Goal: Transaction & Acquisition: Purchase product/service

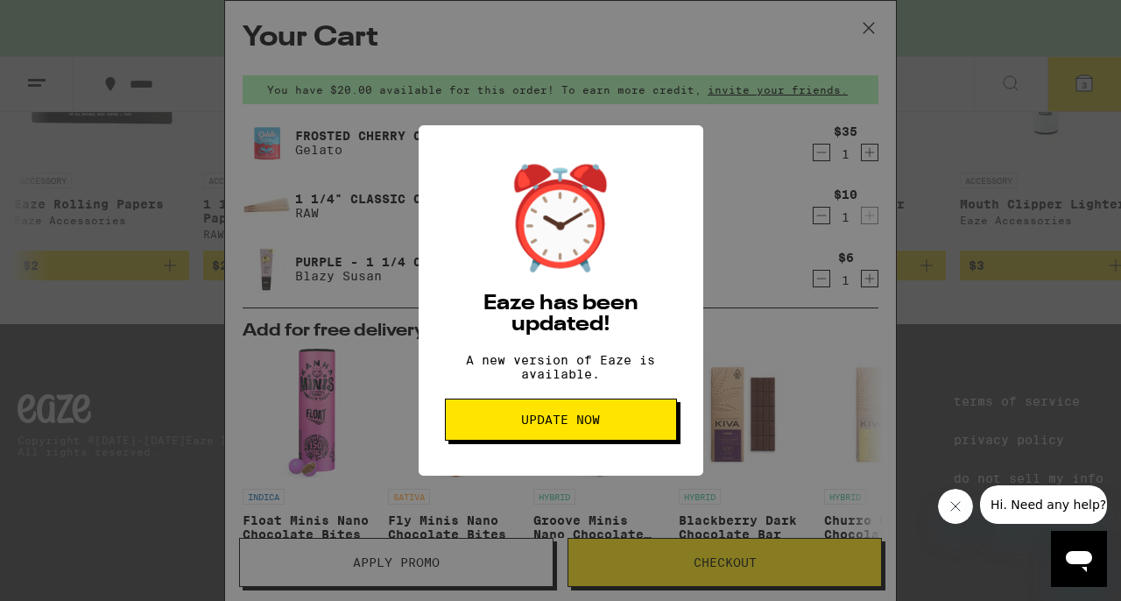
scroll to position [0, 6476]
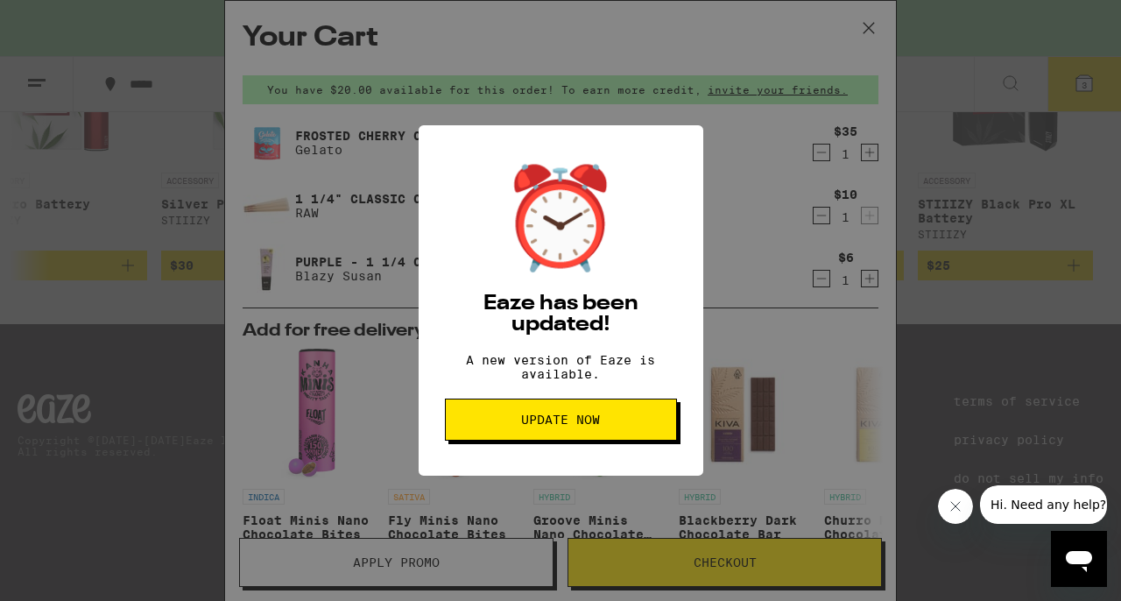
click at [577, 426] on span "Update Now" at bounding box center [560, 419] width 79 height 12
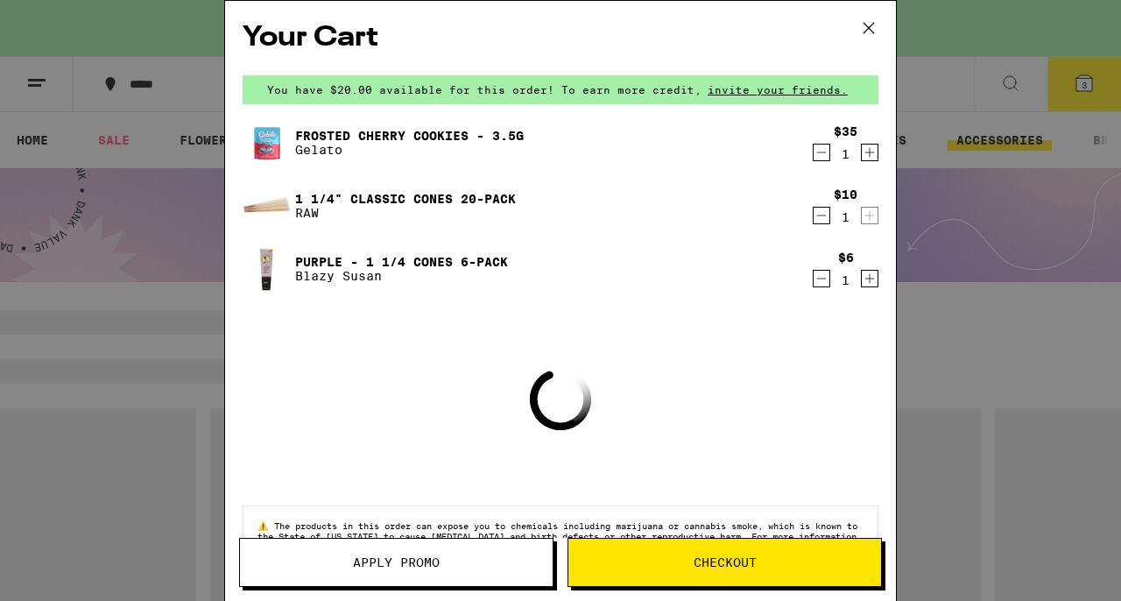
click at [872, 25] on icon at bounding box center [869, 28] width 26 height 26
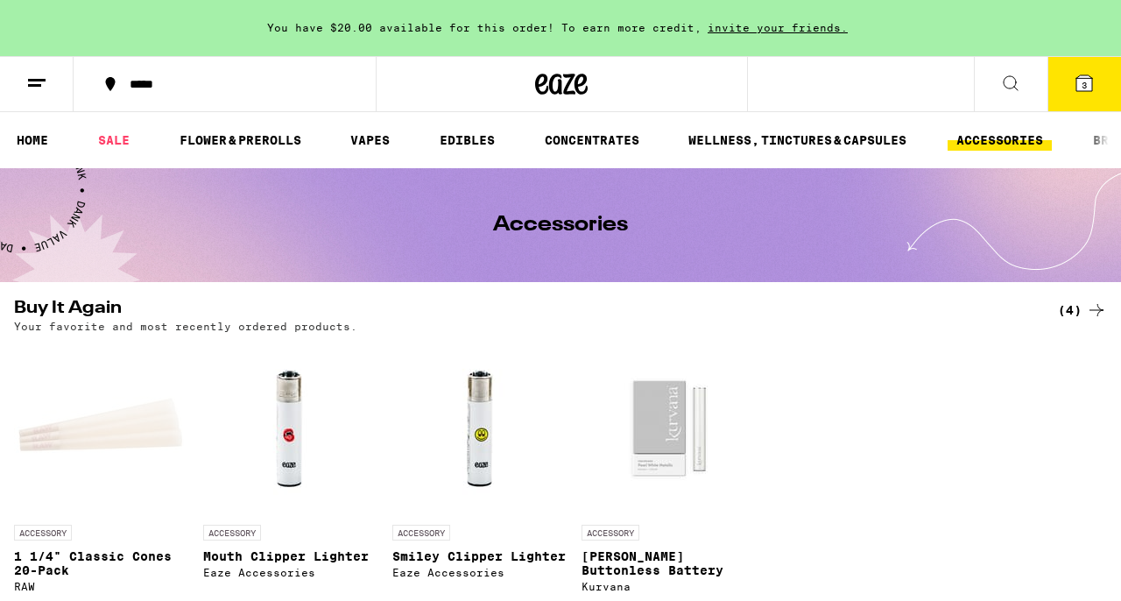
click at [874, 152] on ul "HOME SALE FLOWER & PREROLLS VAPES EDIBLES CONCENTRATES WELLNESS, TINCTURES & CA…" at bounding box center [560, 140] width 1121 height 56
click at [4, 138] on ul "HOME SALE FLOWER & PREROLLS VAPES EDIBLES CONCENTRATES WELLNESS, TINCTURES & CA…" at bounding box center [560, 140] width 1121 height 56
click at [23, 138] on link "HOME" at bounding box center [32, 140] width 49 height 21
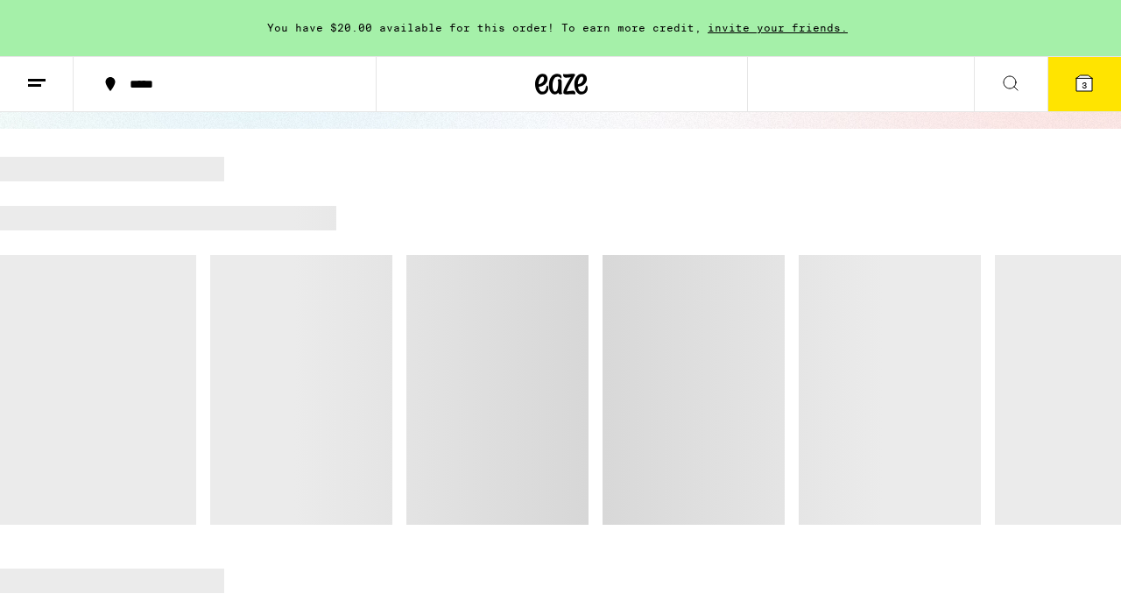
scroll to position [156, 0]
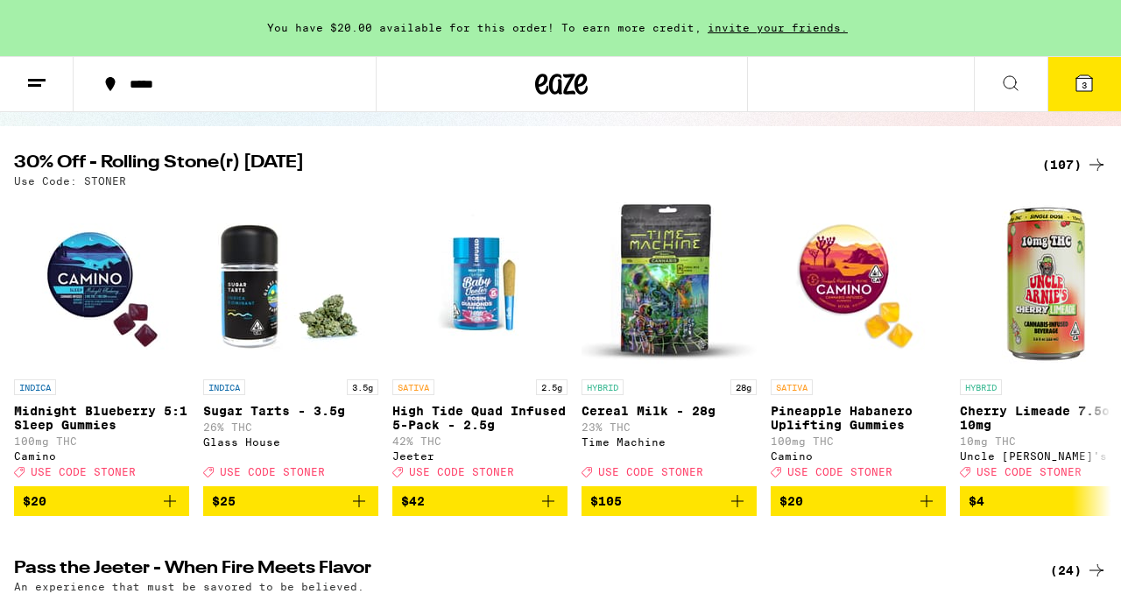
click at [1096, 166] on icon at bounding box center [1096, 164] width 21 height 21
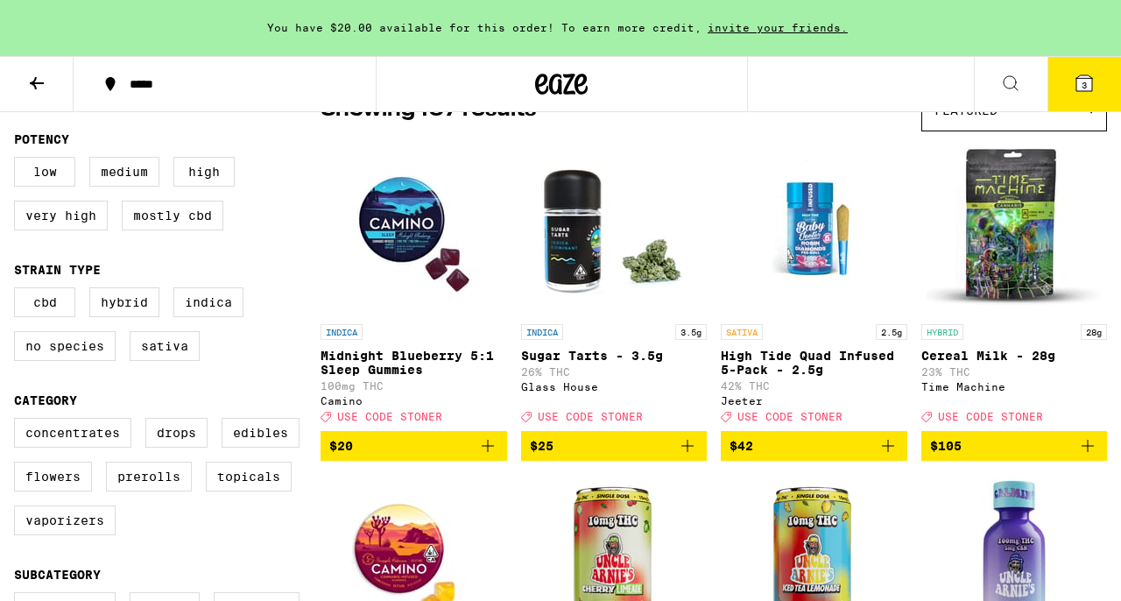
scroll to position [219, 0]
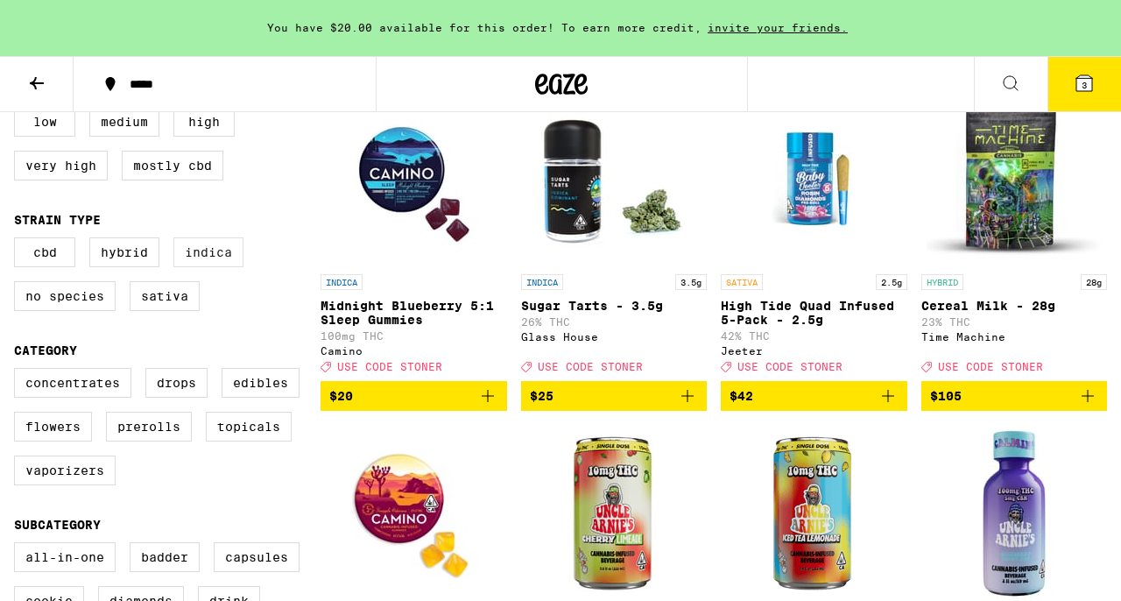
click at [213, 261] on label "Indica" at bounding box center [208, 252] width 70 height 30
click at [18, 241] on input "Indica" at bounding box center [18, 240] width 1 height 1
checkbox input "true"
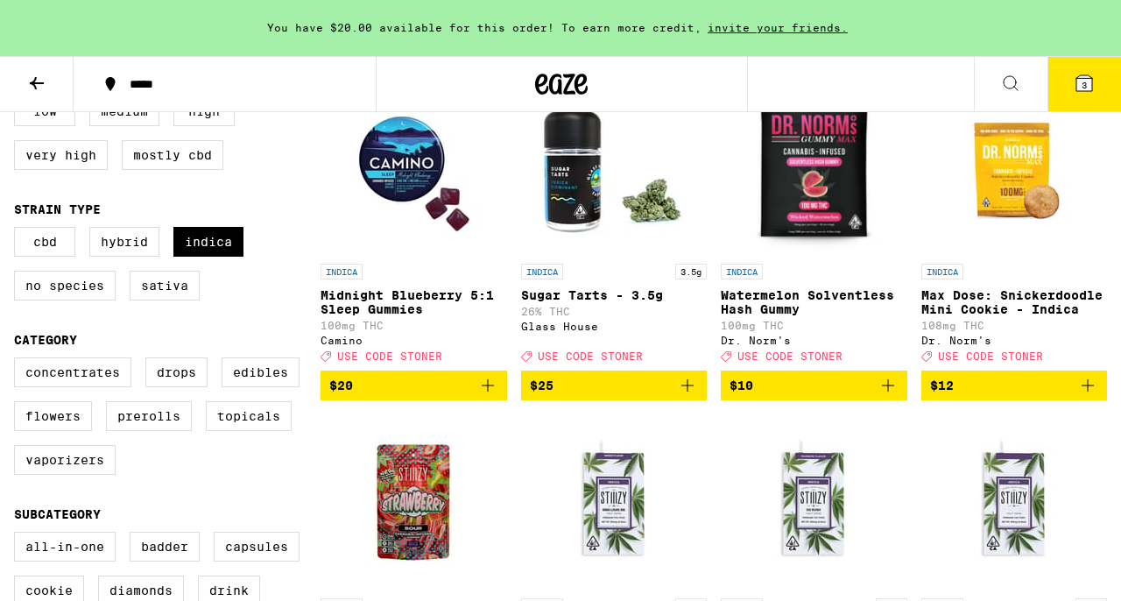
scroll to position [233, 0]
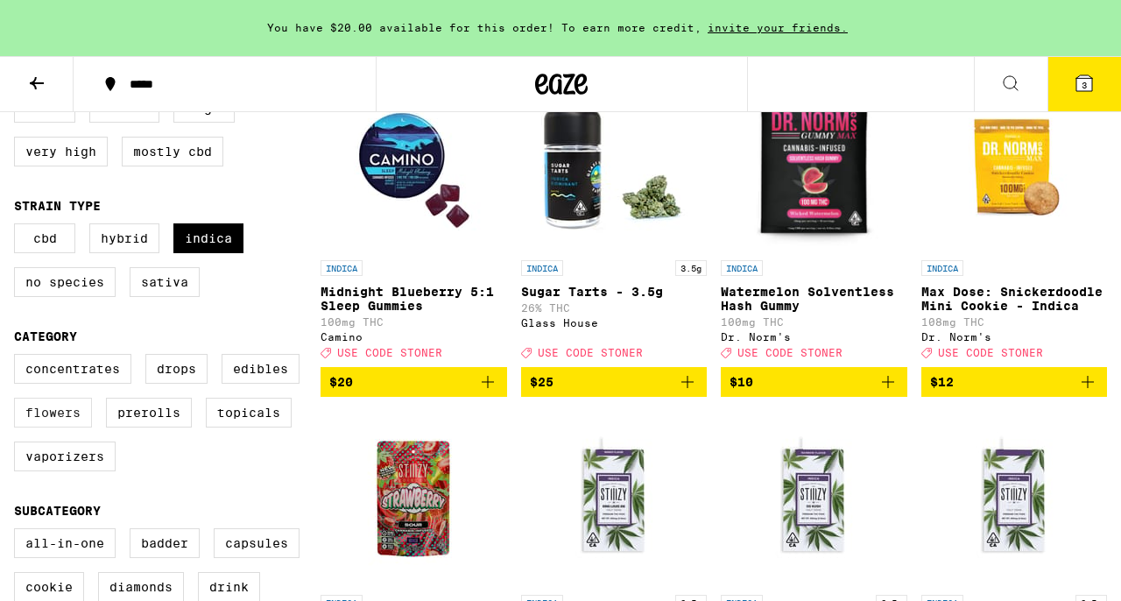
click at [61, 428] on label "Flowers" at bounding box center [53, 413] width 78 height 30
click at [18, 357] on input "Flowers" at bounding box center [18, 357] width 1 height 1
checkbox input "true"
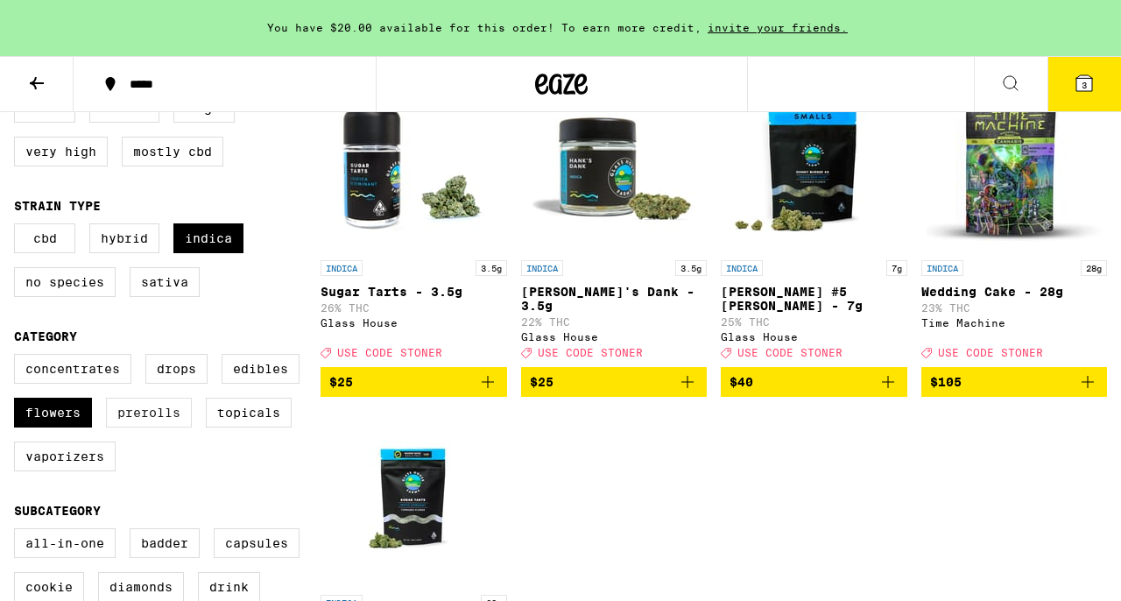
click at [141, 428] on label "Prerolls" at bounding box center [149, 413] width 86 height 30
click at [18, 357] on input "Prerolls" at bounding box center [18, 357] width 1 height 1
checkbox input "true"
